Goal: Task Accomplishment & Management: Use online tool/utility

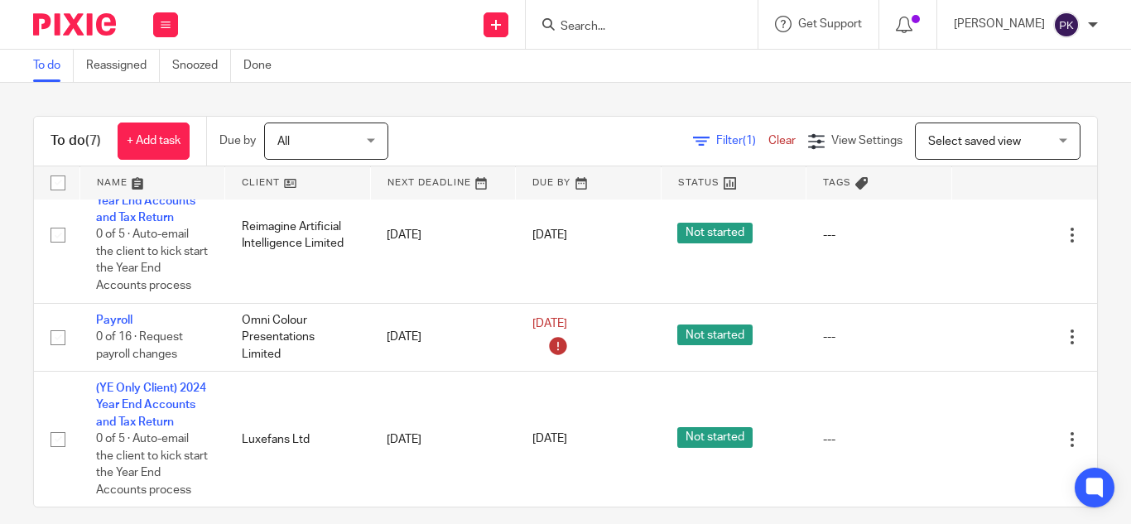
scroll to position [487, 0]
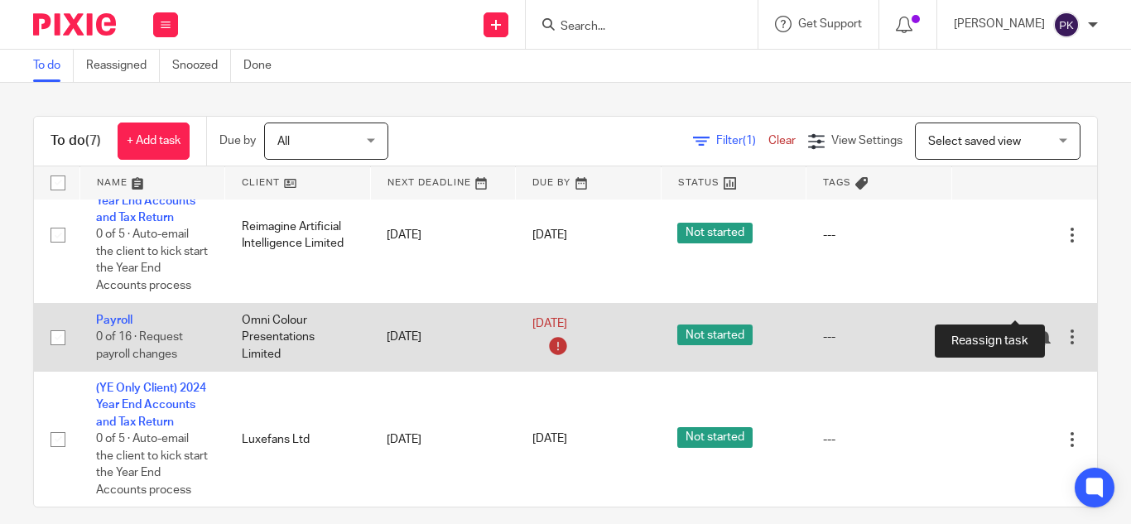
click at [1013, 330] on icon at bounding box center [1014, 338] width 17 height 17
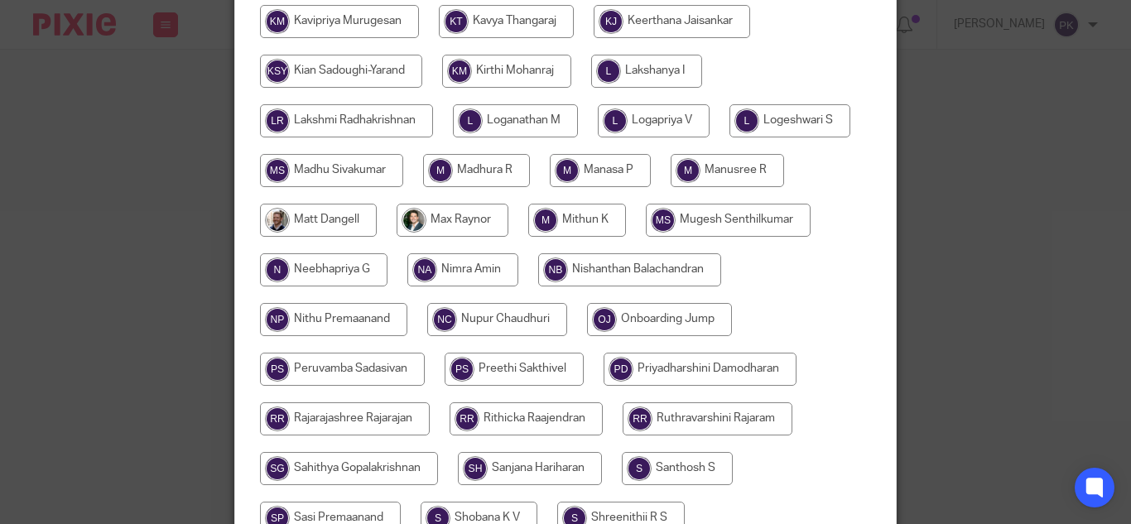
scroll to position [854, 0]
click at [604, 385] on input "radio" at bounding box center [700, 368] width 193 height 33
radio input "true"
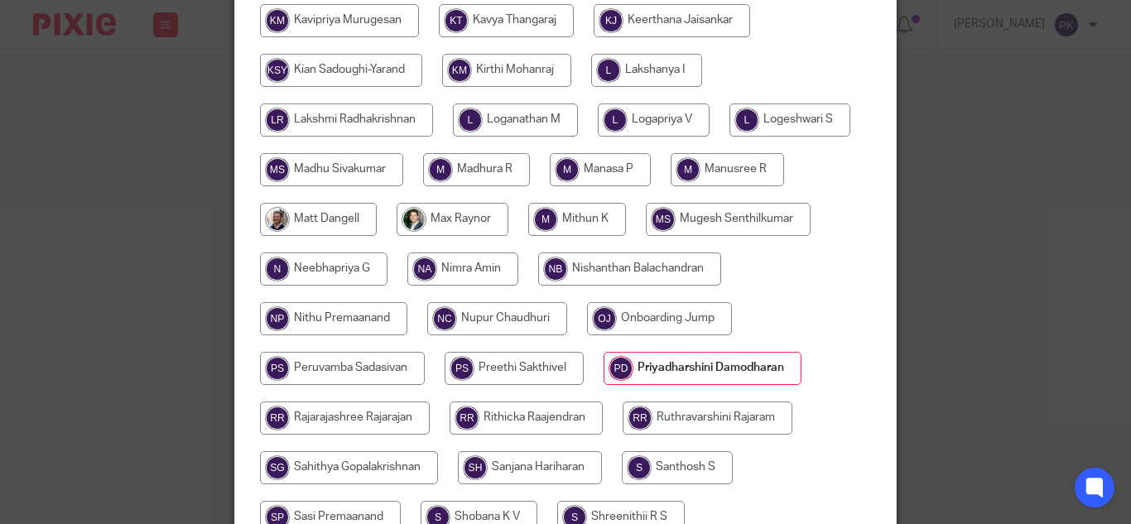
scroll to position [1365, 0]
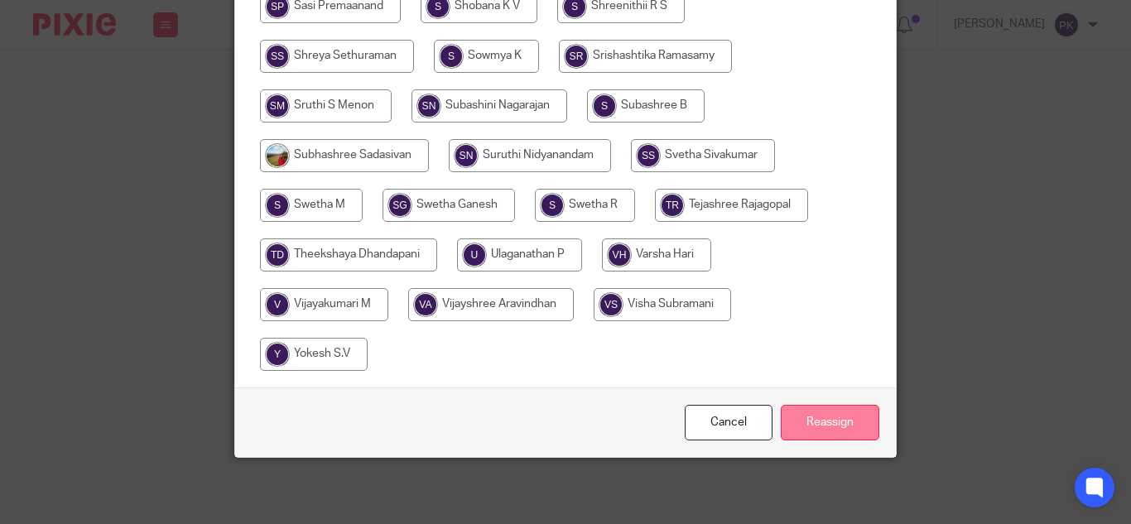
click at [827, 430] on input "Reassign" at bounding box center [830, 423] width 99 height 36
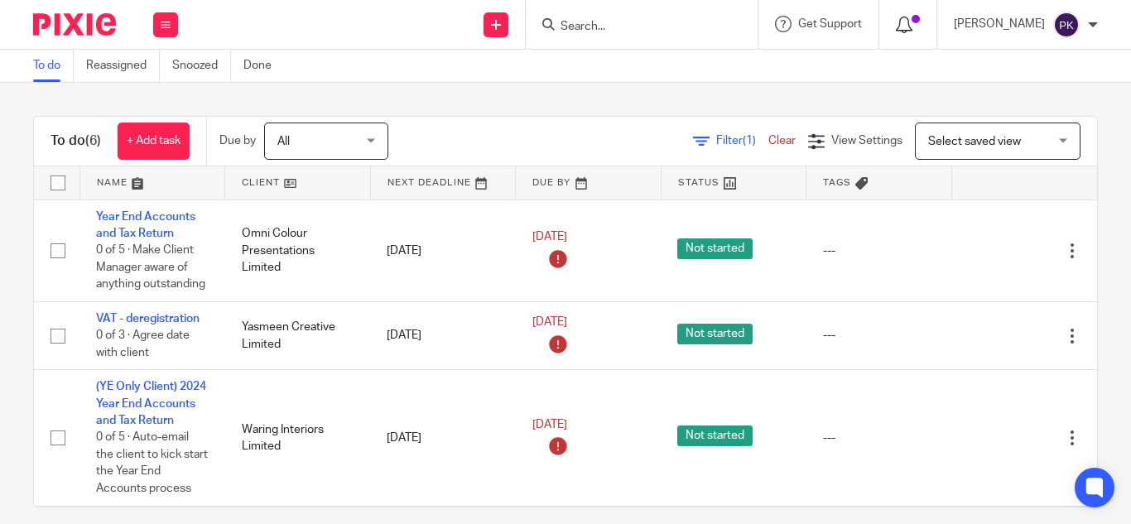
click at [896, 27] on div at bounding box center [908, 24] width 24 height 18
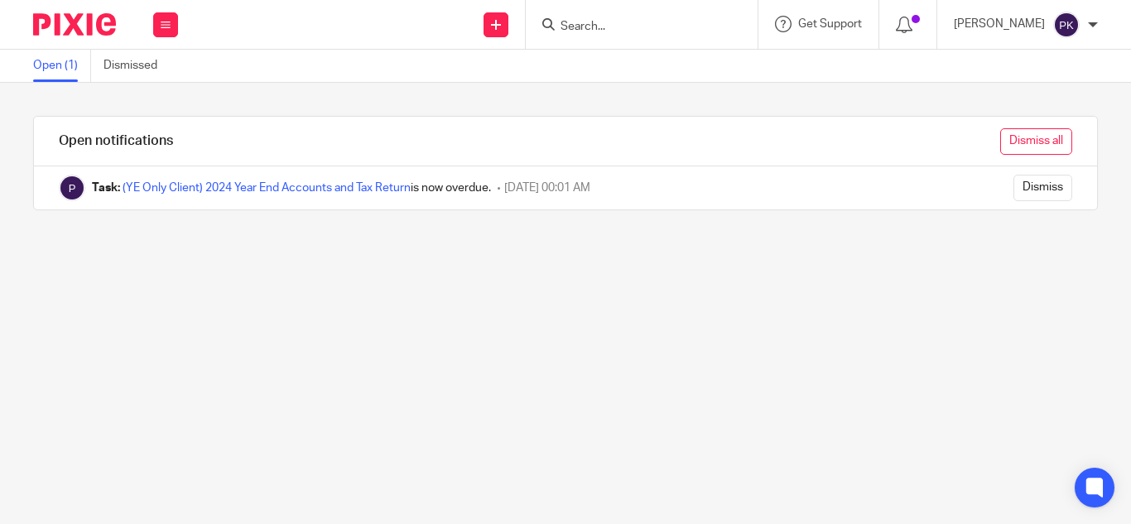
click at [1022, 137] on input "Dismiss all" at bounding box center [1037, 141] width 72 height 27
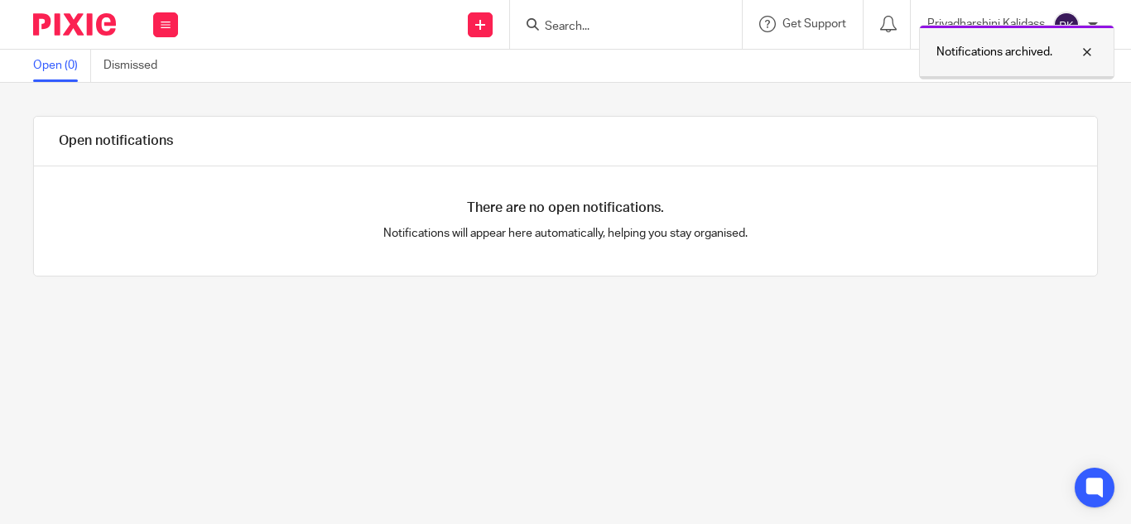
click at [1092, 46] on div at bounding box center [1075, 52] width 45 height 20
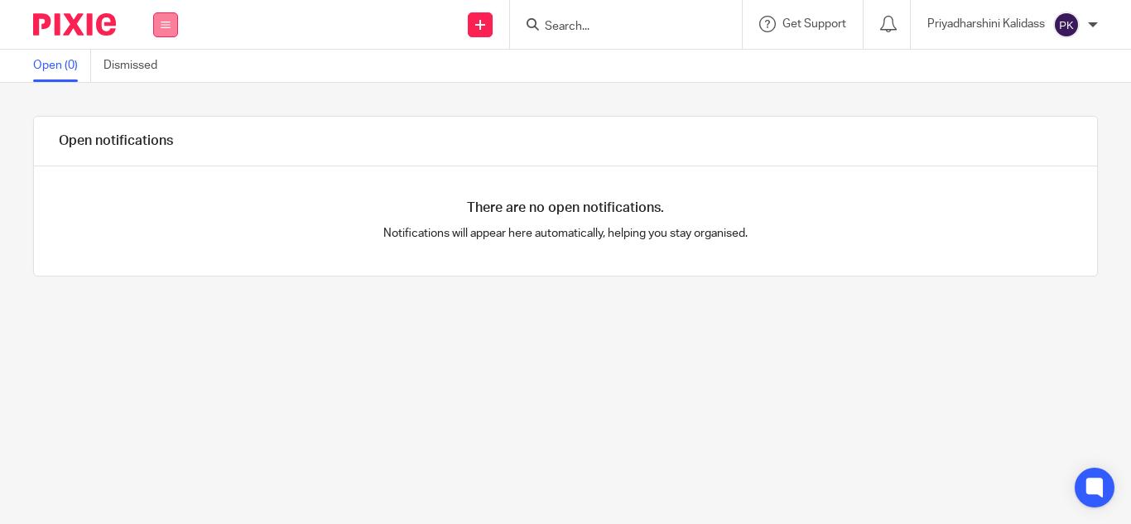
click at [162, 14] on button at bounding box center [165, 24] width 25 height 25
click at [157, 75] on link "Work" at bounding box center [156, 77] width 27 height 12
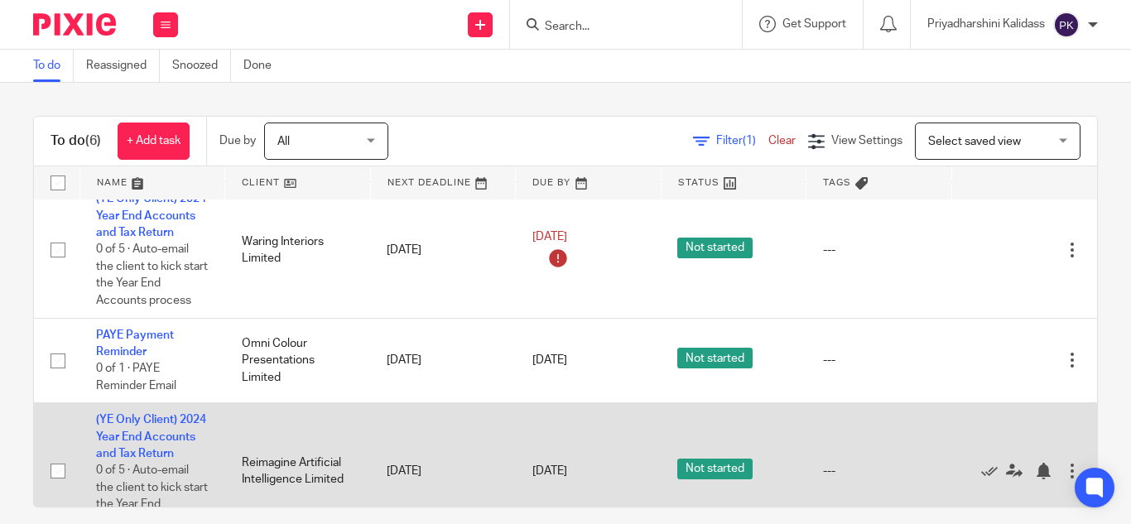
scroll to position [187, 7]
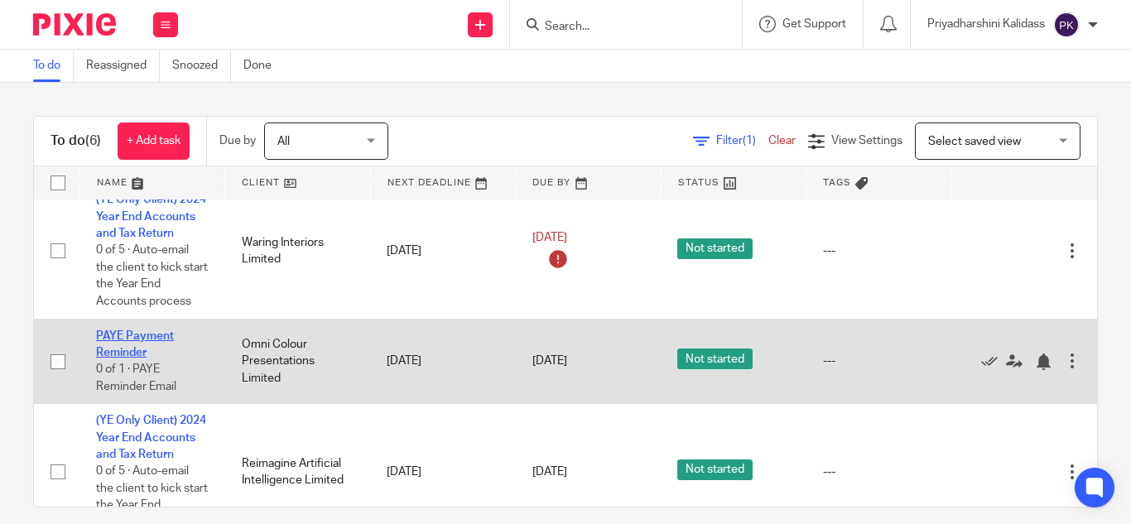
click at [119, 355] on link "PAYE Payment Reminder" at bounding box center [135, 344] width 78 height 28
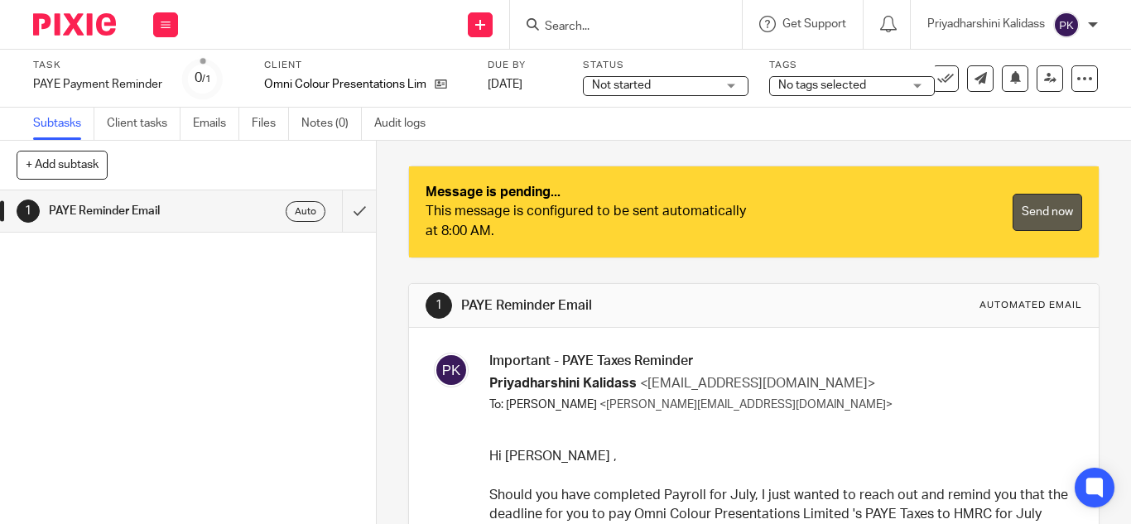
click at [1022, 210] on link "Send now" at bounding box center [1048, 212] width 70 height 37
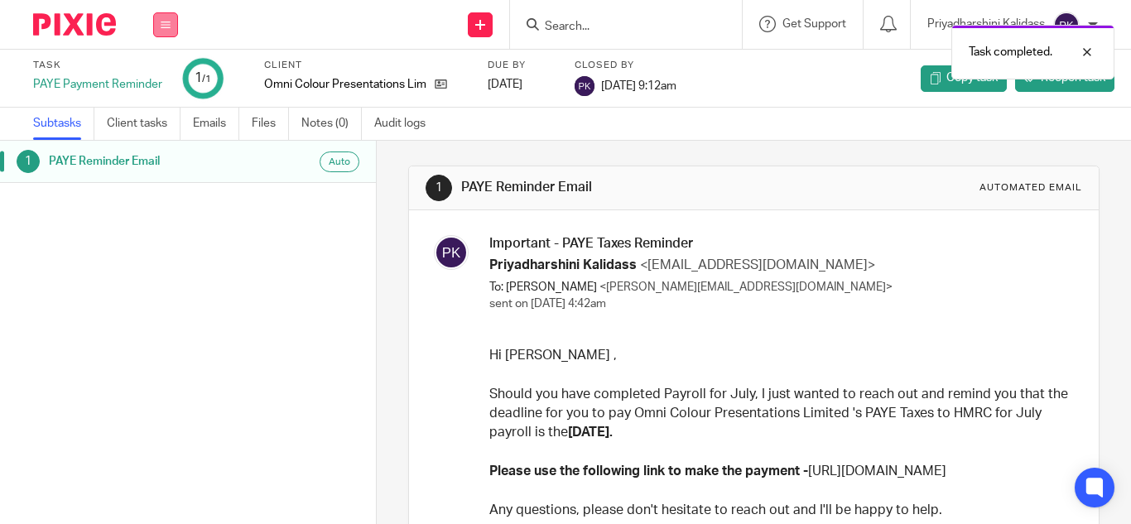
click at [164, 33] on button at bounding box center [165, 24] width 25 height 25
click at [167, 71] on link "Work" at bounding box center [157, 77] width 29 height 12
